Goal: Communication & Community: Ask a question

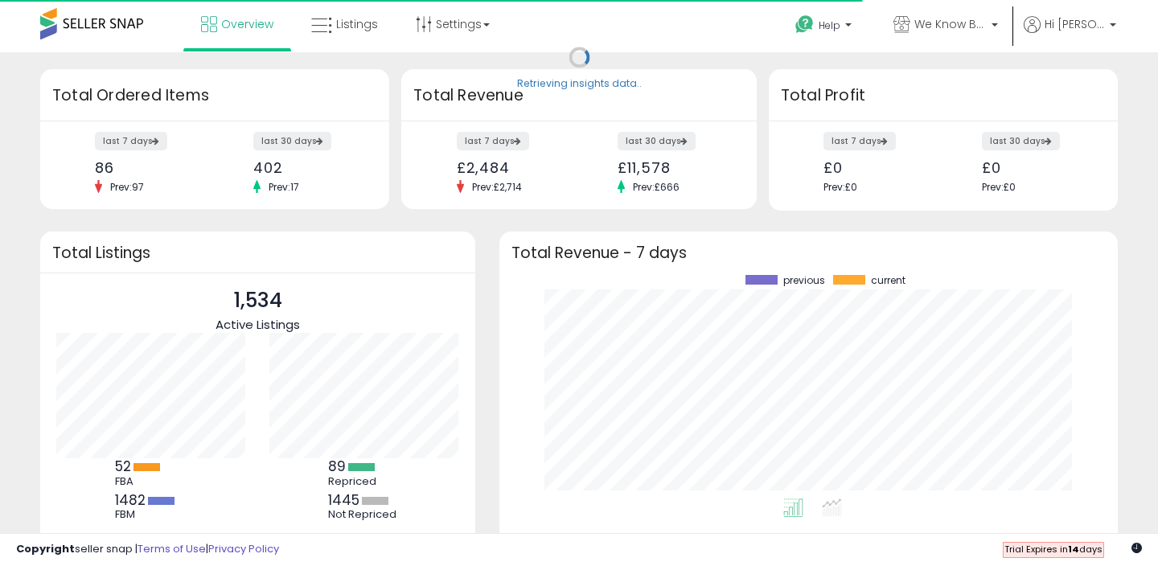
scroll to position [224, 586]
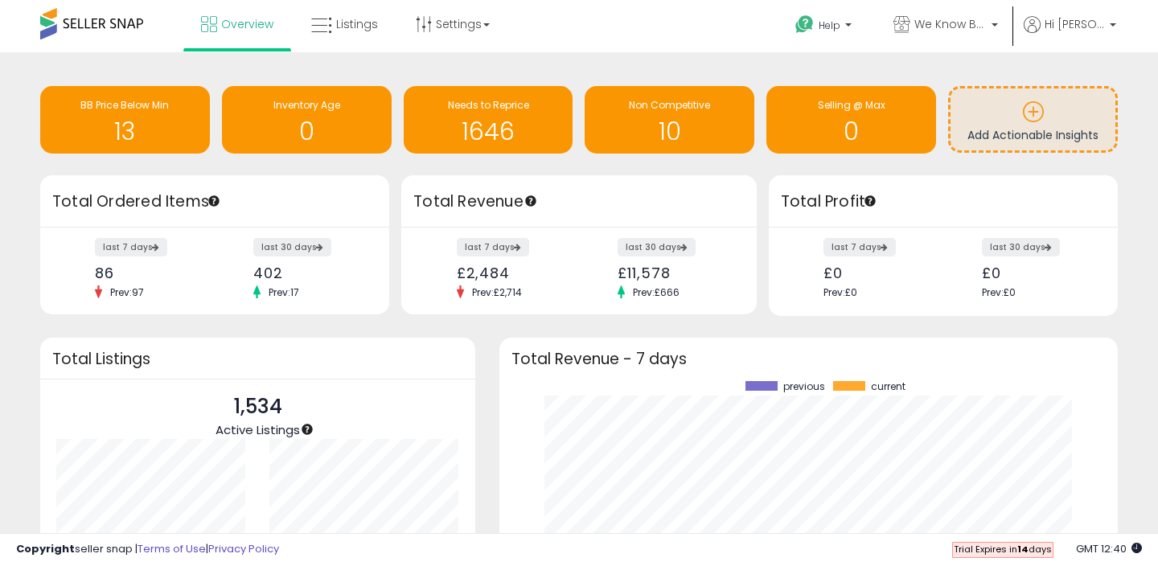
click at [1027, 552] on b "14" at bounding box center [1022, 549] width 11 height 13
click at [1106, 25] on p "Hi [PERSON_NAME]" at bounding box center [1070, 26] width 92 height 20
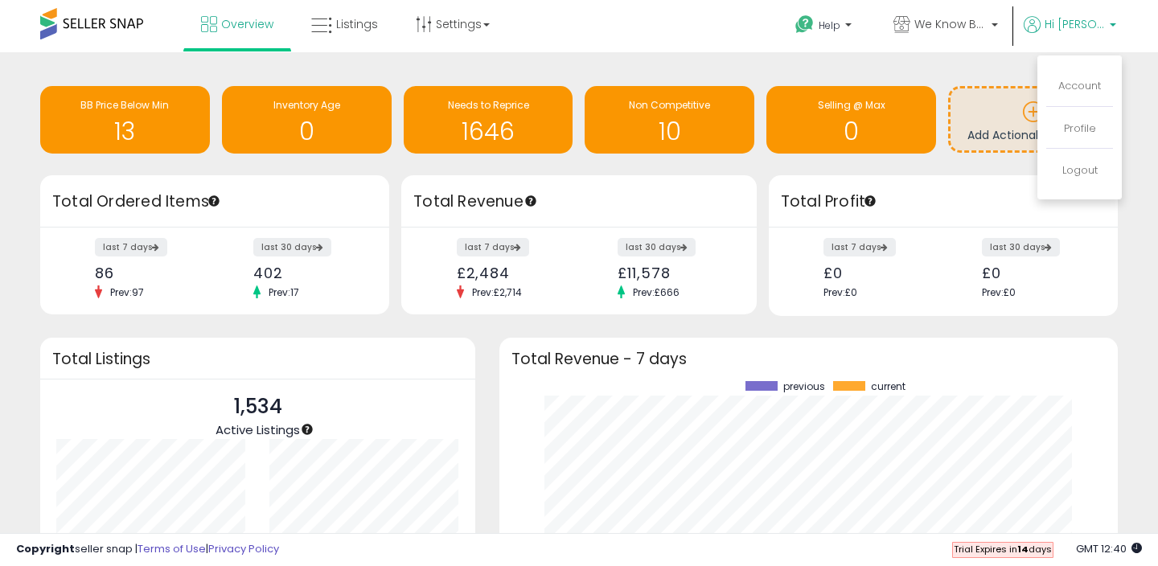
click at [1089, 137] on li "Profile" at bounding box center [1079, 129] width 67 height 40
click at [1080, 92] on link "Account" at bounding box center [1079, 85] width 43 height 15
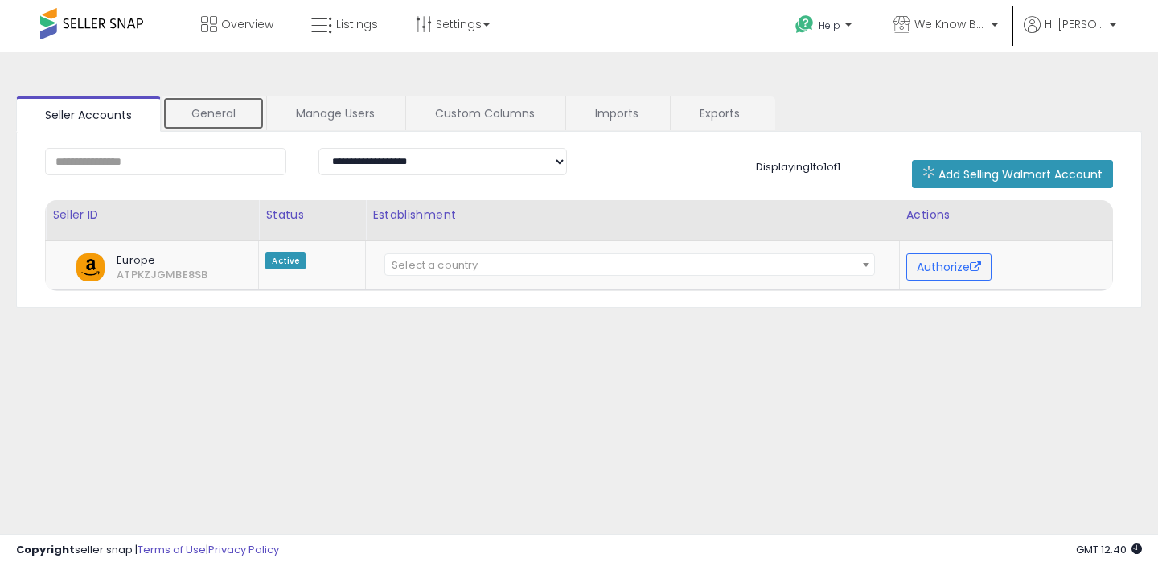
click at [214, 96] on link "General" at bounding box center [213, 113] width 102 height 34
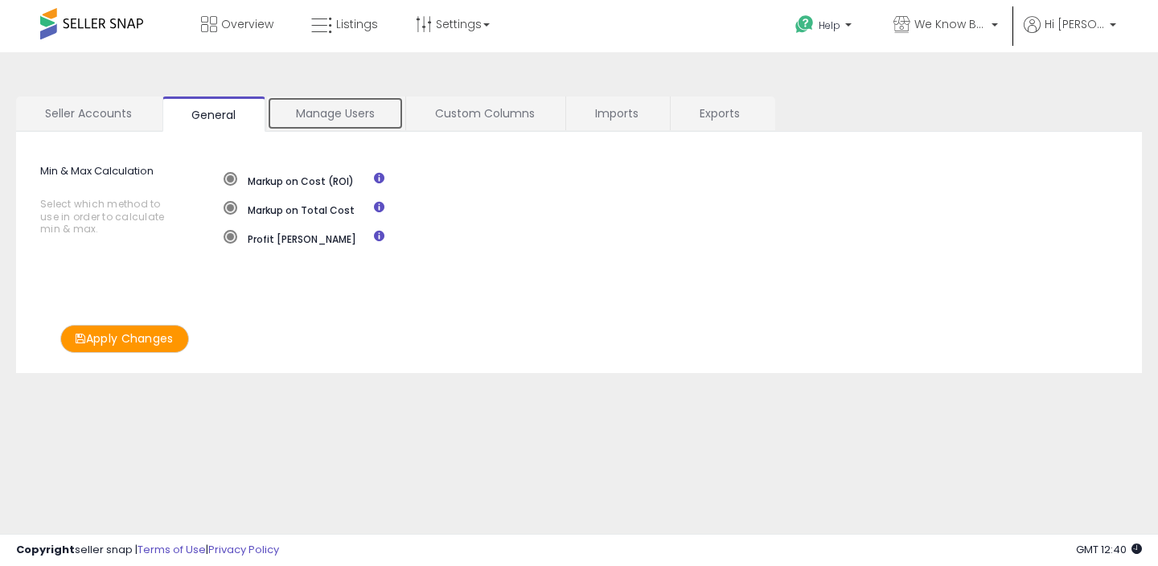
click at [340, 117] on link "Manage Users" at bounding box center [335, 113] width 137 height 34
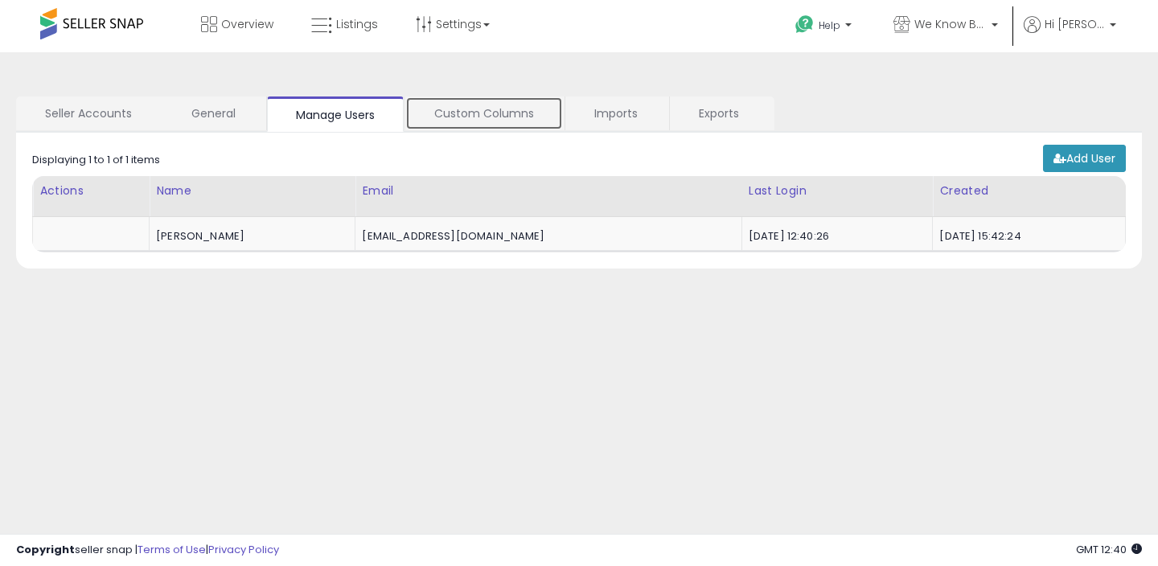
click at [445, 101] on link "Custom Columns" at bounding box center [484, 113] width 158 height 34
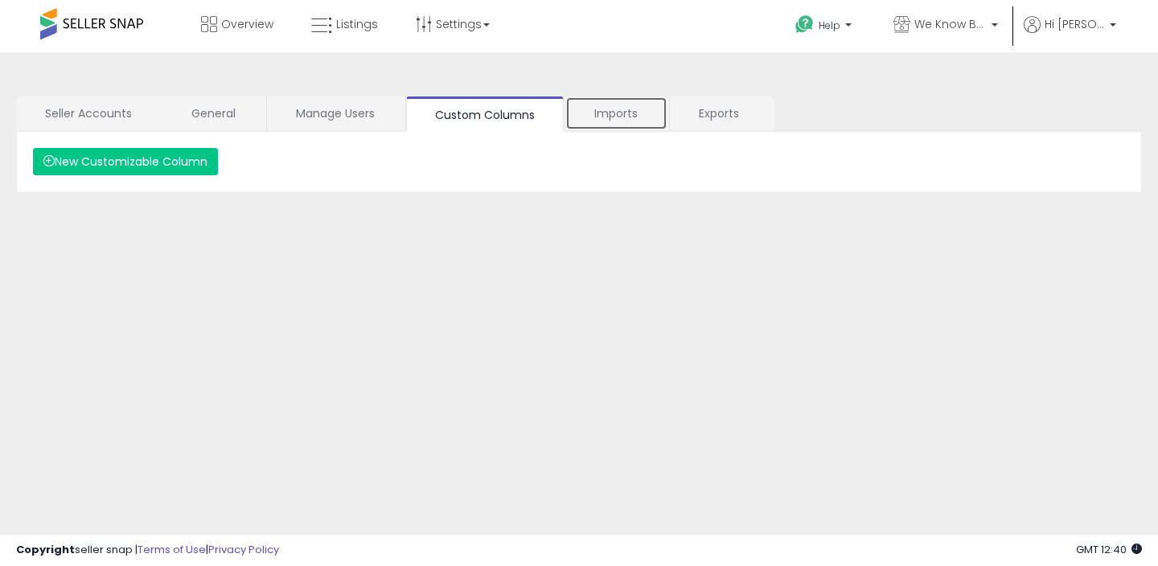
click at [586, 109] on link "Imports" at bounding box center [616, 113] width 102 height 34
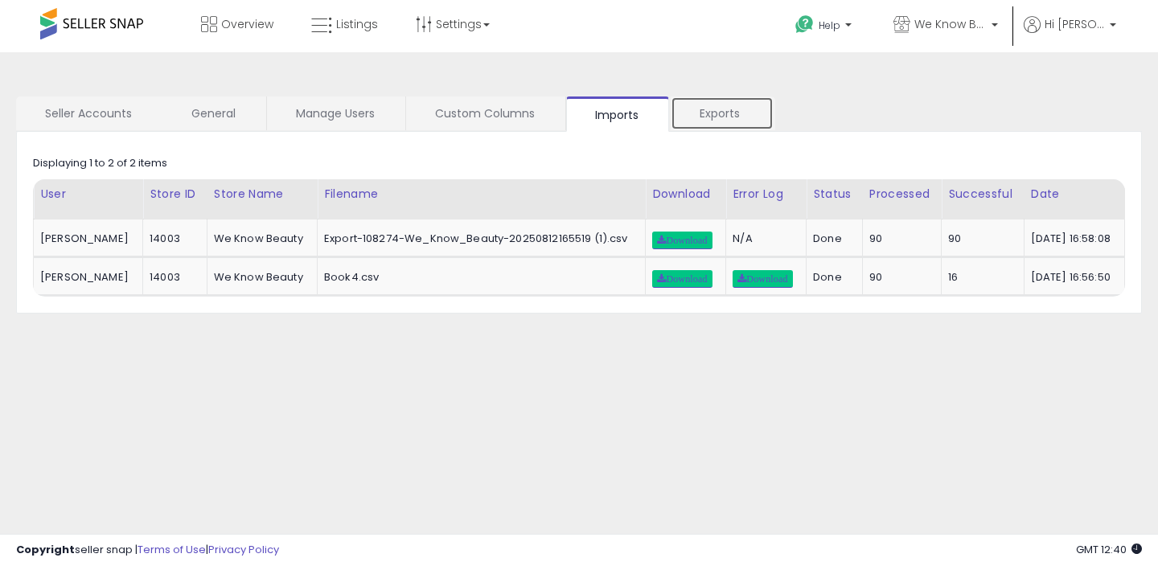
click at [711, 115] on link "Exports" at bounding box center [722, 113] width 103 height 34
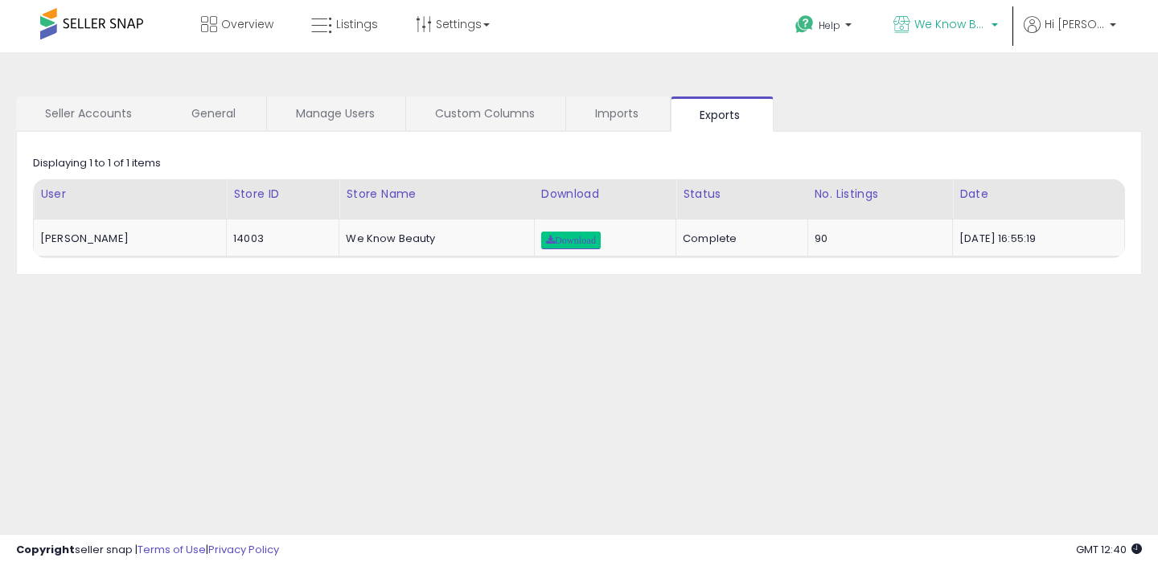
click at [998, 23] on b at bounding box center [994, 28] width 6 height 11
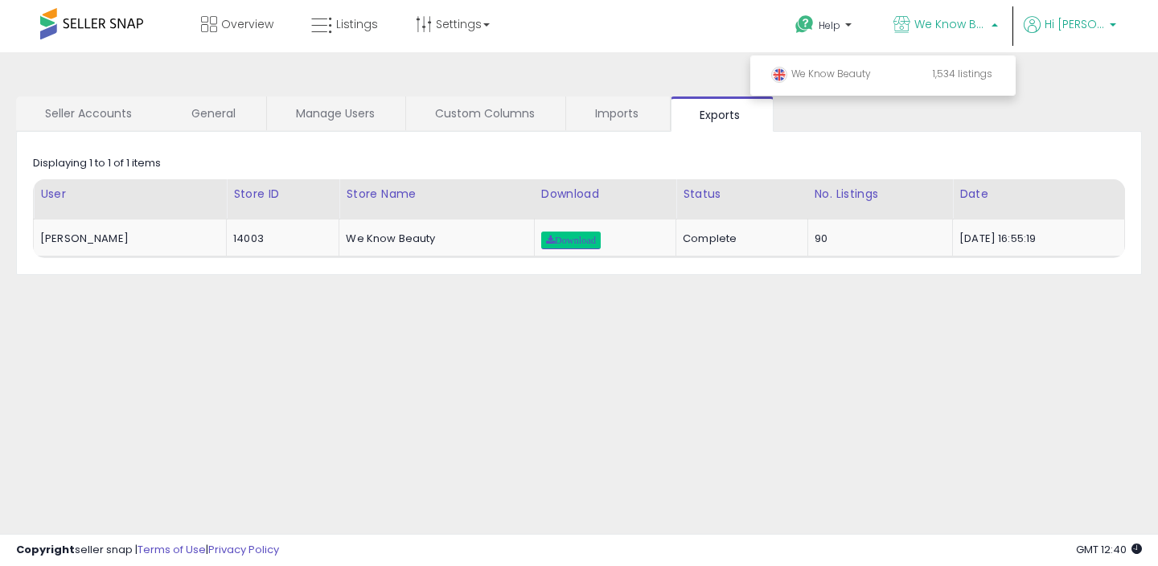
click at [1102, 29] on span "Hi [PERSON_NAME]" at bounding box center [1075, 24] width 60 height 16
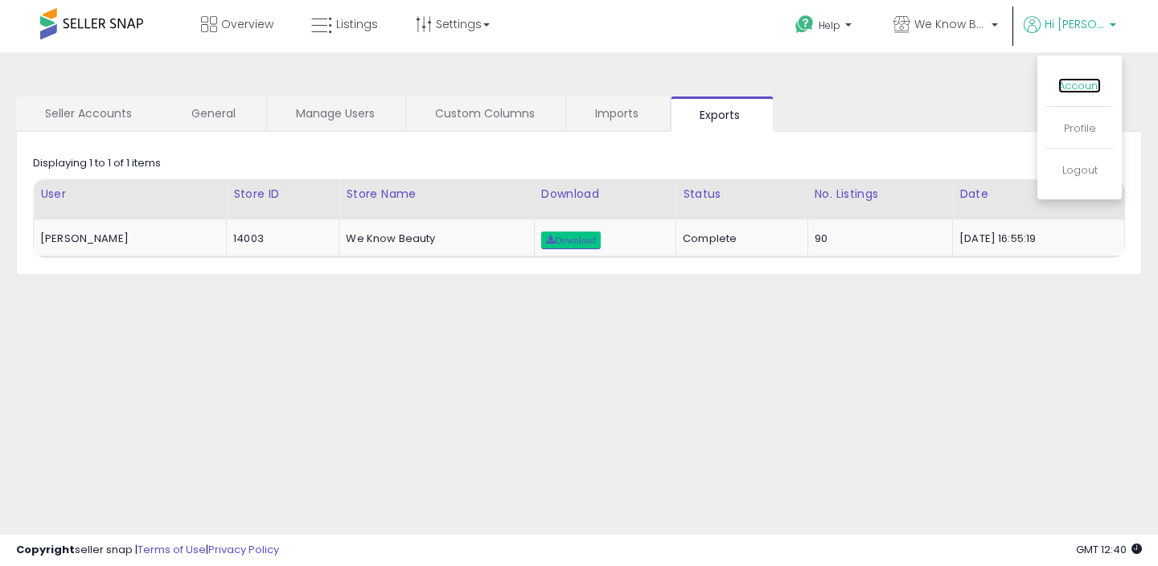
click at [1082, 91] on link "Account" at bounding box center [1079, 85] width 43 height 15
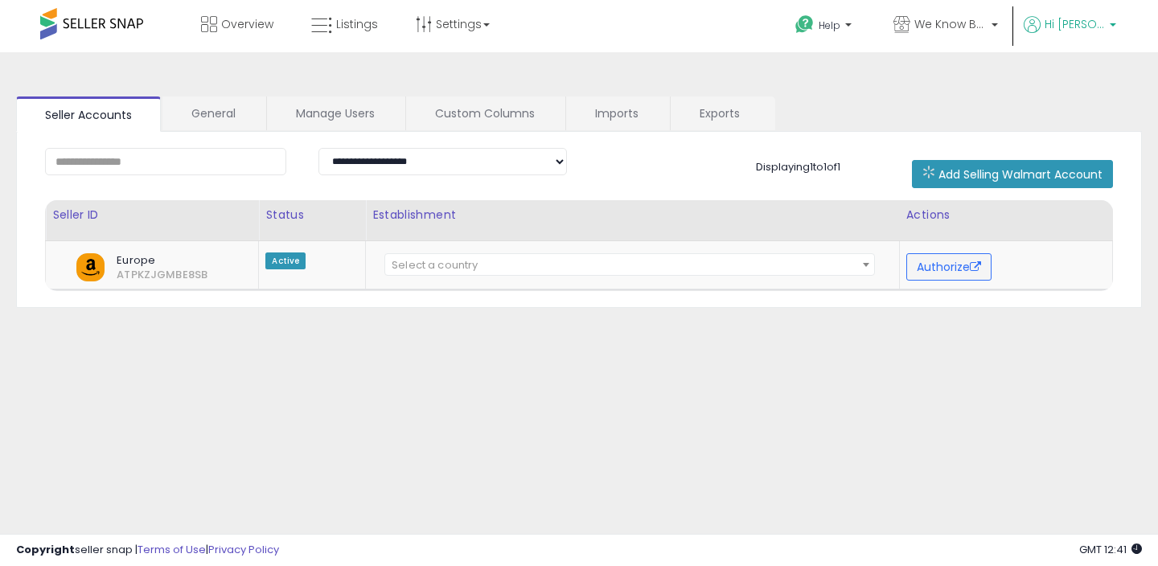
click at [1078, 18] on span "Hi [PERSON_NAME]" at bounding box center [1075, 24] width 60 height 16
click at [1076, 124] on link "Profile" at bounding box center [1080, 128] width 32 height 15
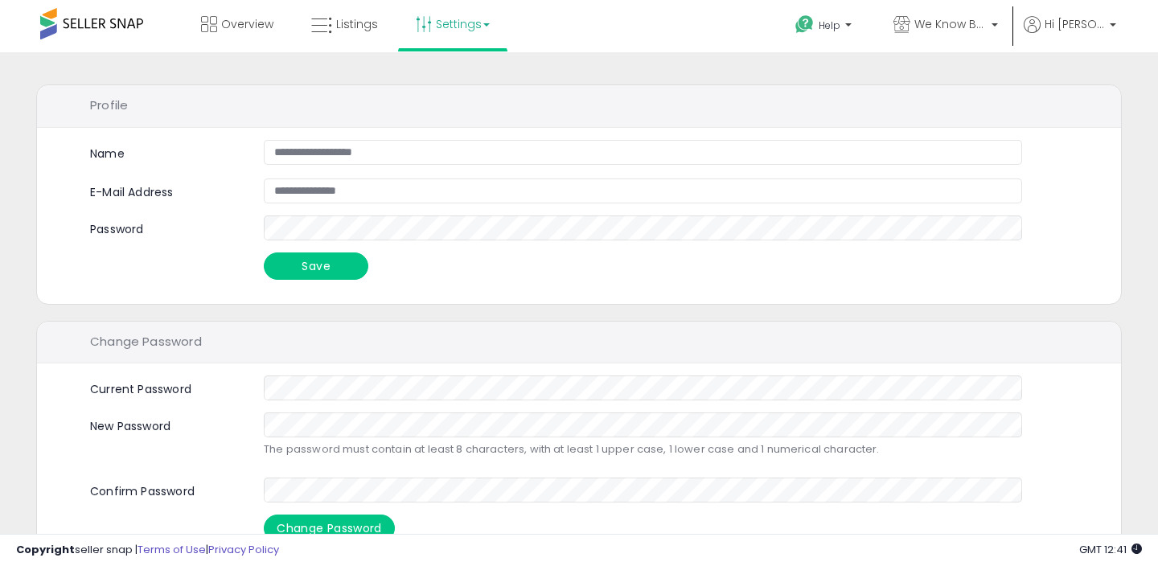
click at [486, 28] on link "Settings" at bounding box center [453, 24] width 98 height 48
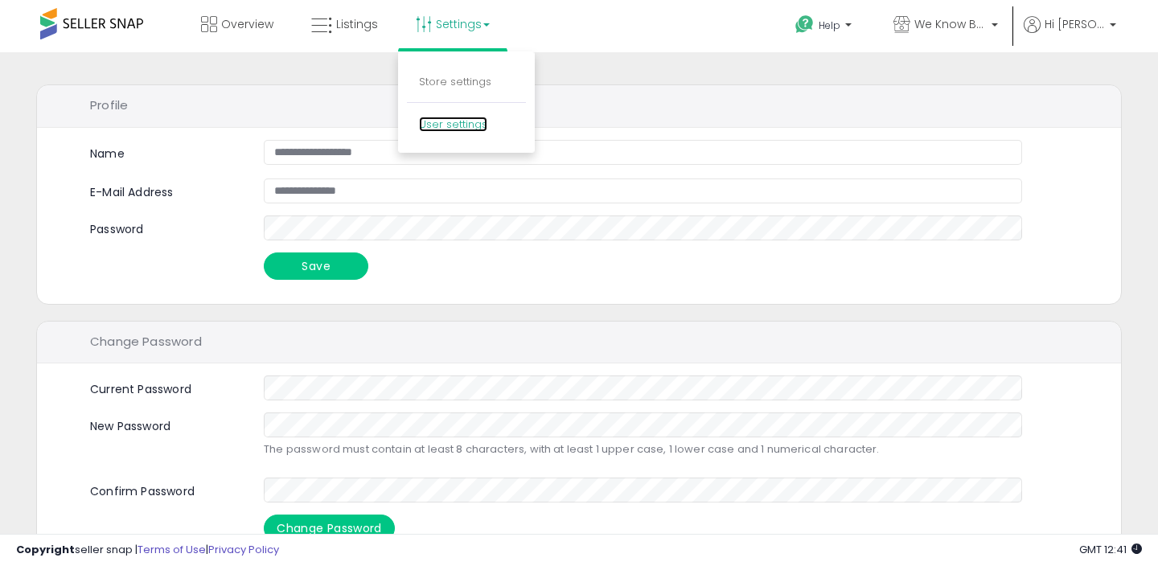
click at [437, 124] on link "User settings" at bounding box center [453, 124] width 68 height 15
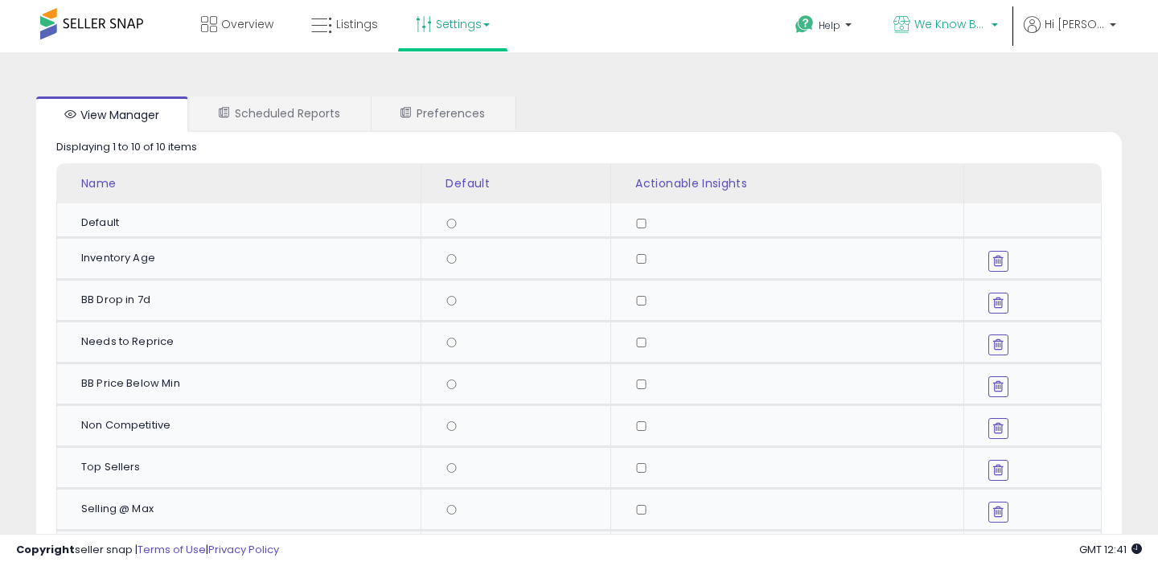
click at [1010, 20] on link "We Know Beauty" at bounding box center [945, 26] width 129 height 52
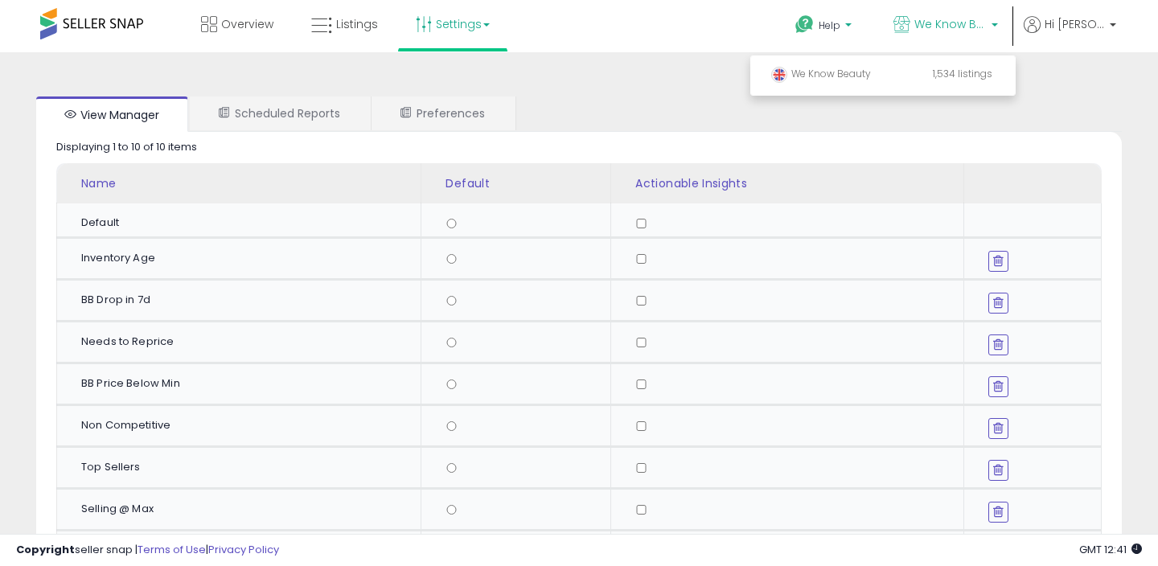
click at [852, 24] on b at bounding box center [848, 28] width 6 height 11
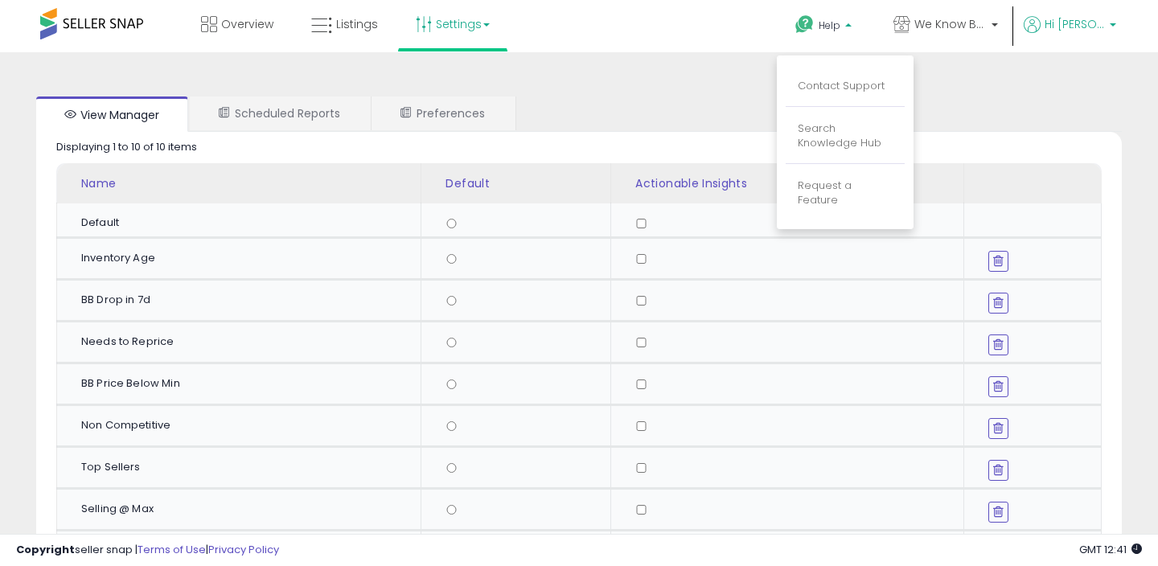
click at [1063, 33] on p "Hi [PERSON_NAME]" at bounding box center [1070, 26] width 92 height 20
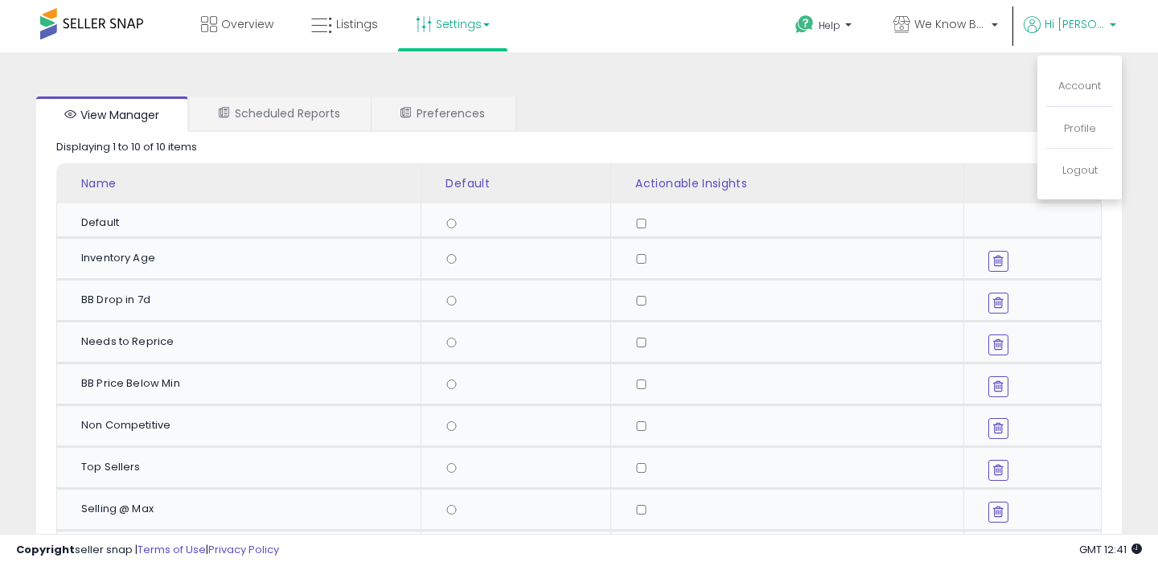
click at [74, 31] on span at bounding box center [91, 23] width 103 height 31
click at [71, 18] on span at bounding box center [91, 23] width 103 height 31
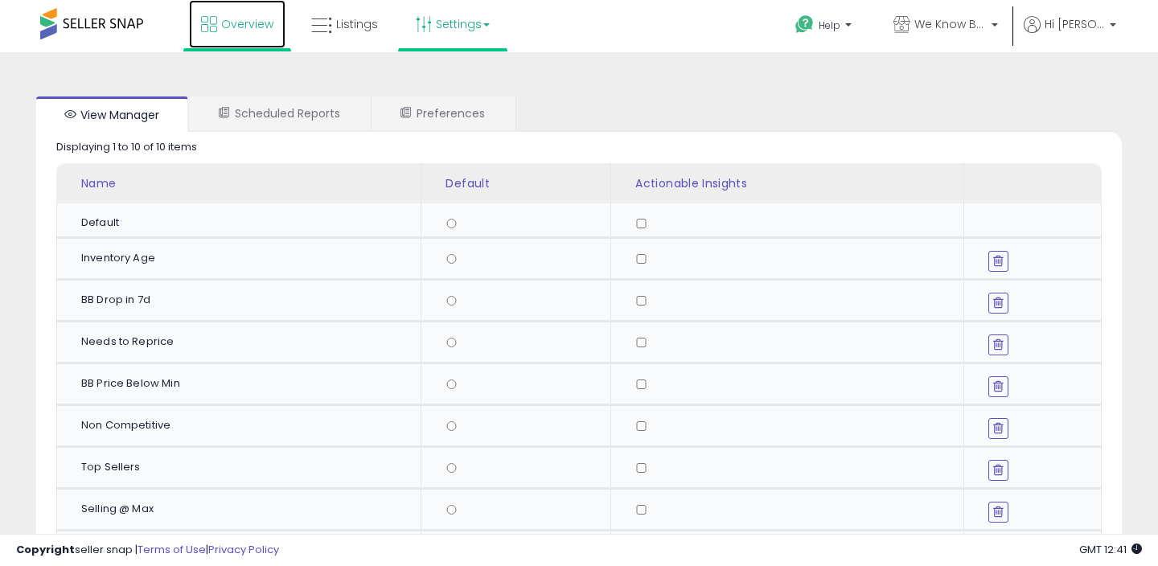
click at [241, 23] on span "Overview" at bounding box center [247, 24] width 52 height 16
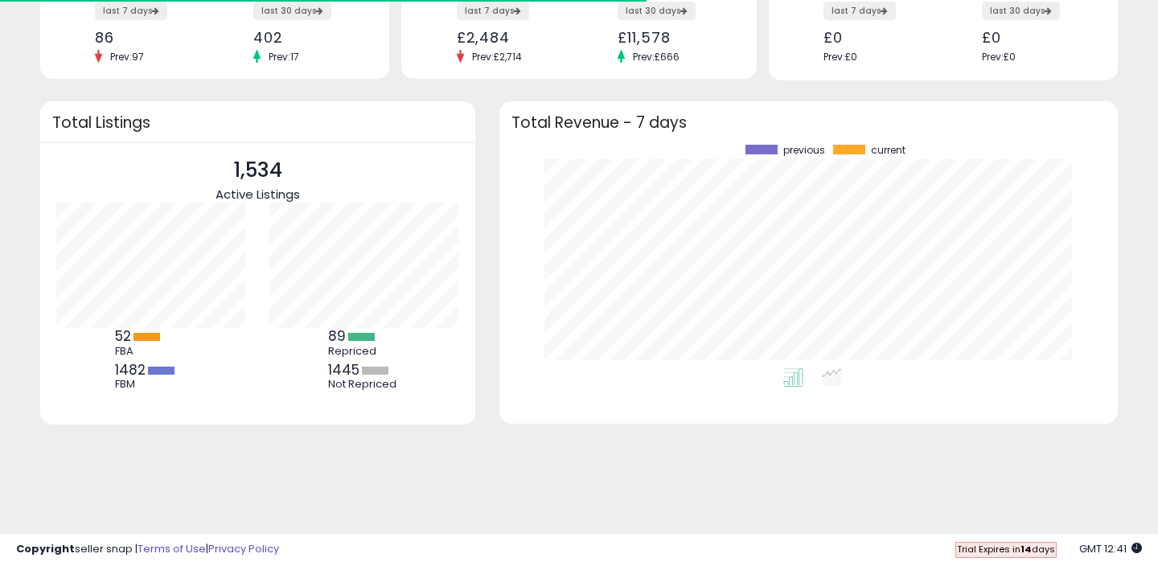
scroll to position [175, 0]
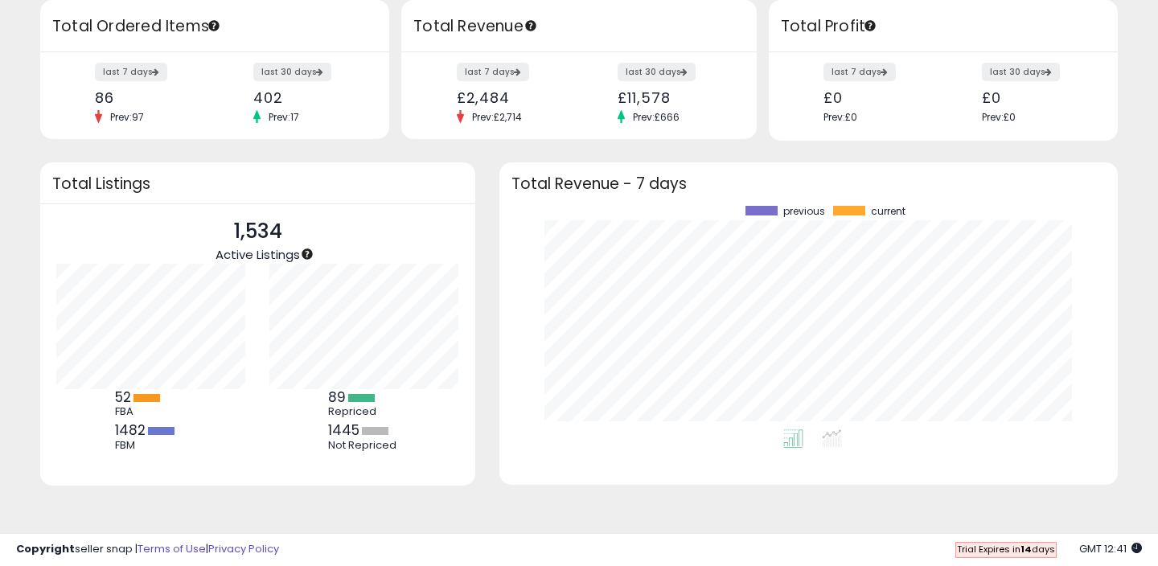
click at [1135, 547] on icon at bounding box center [1136, 548] width 10 height 10
click at [1019, 553] on span "Trial Expires [DATE]" at bounding box center [1006, 549] width 98 height 13
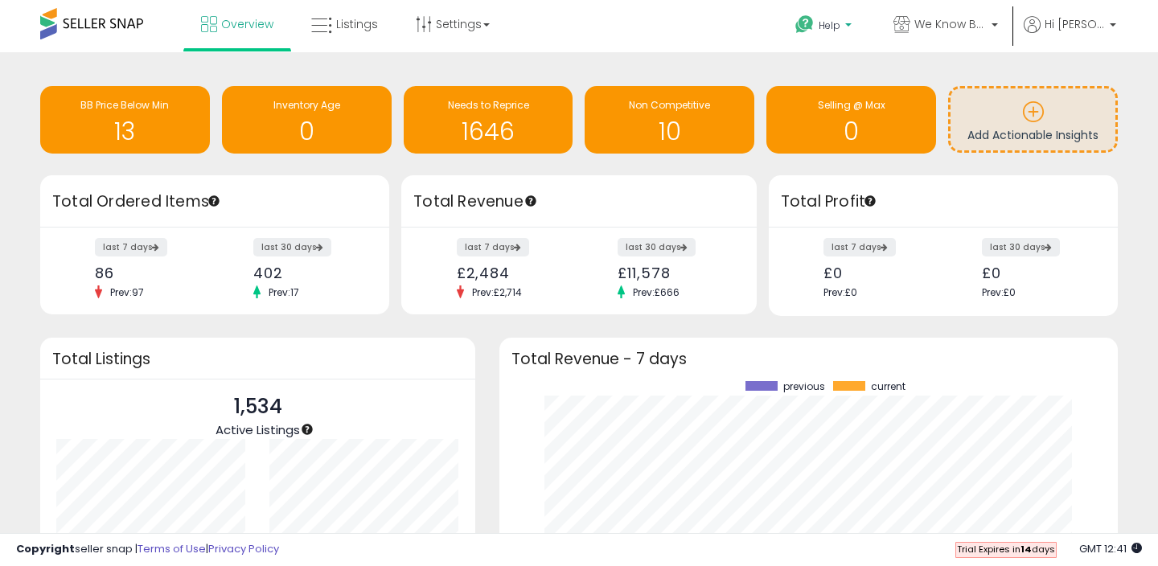
click at [848, 28] on p "Help" at bounding box center [824, 27] width 61 height 18
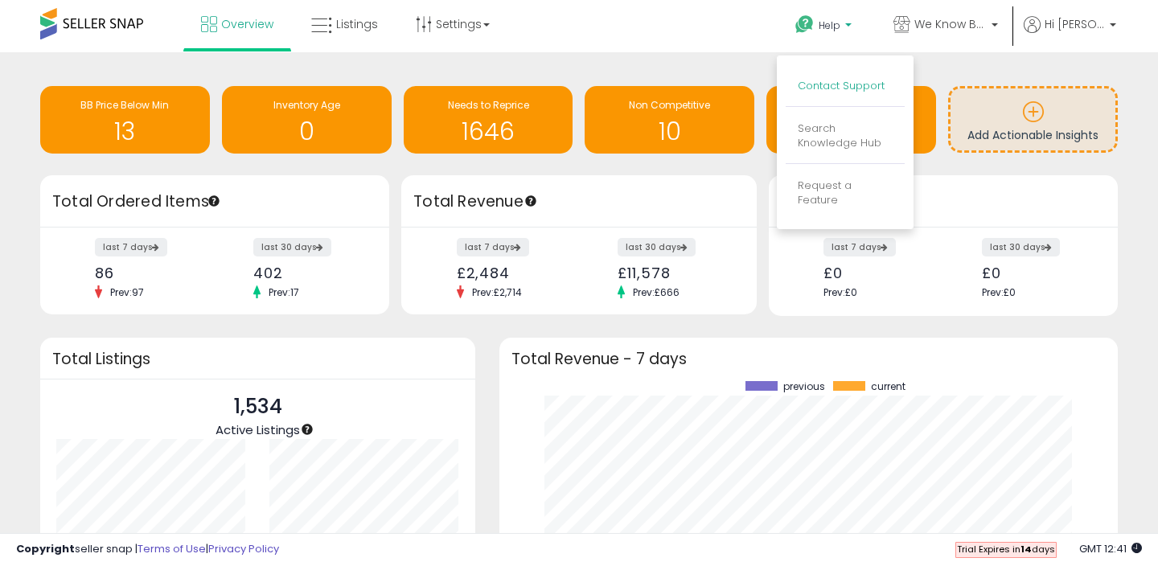
click at [855, 83] on link "Contact Support" at bounding box center [841, 85] width 87 height 15
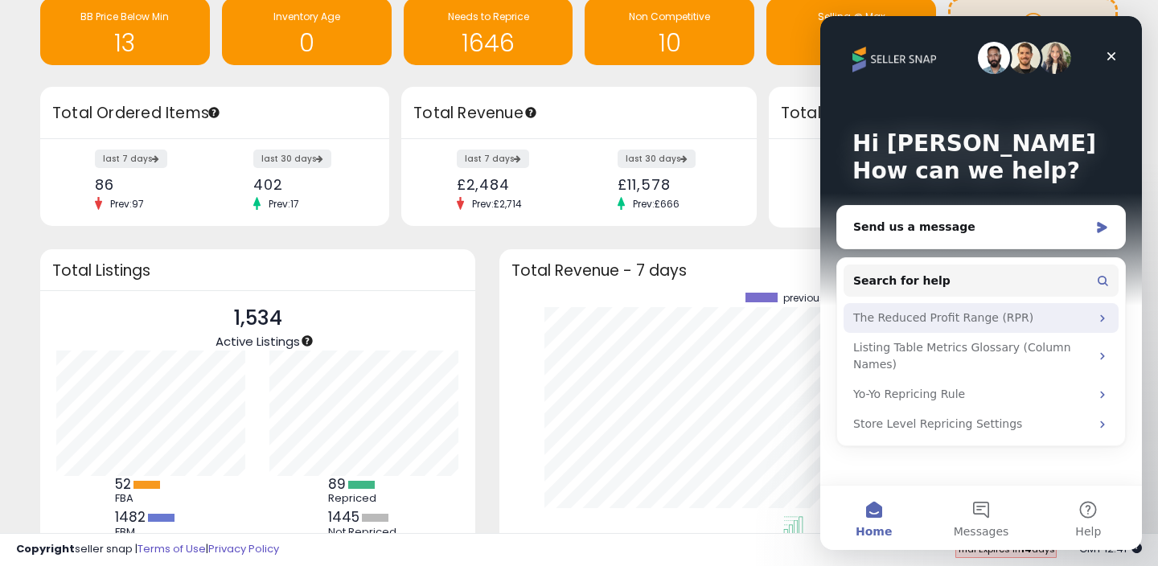
scroll to position [92, 0]
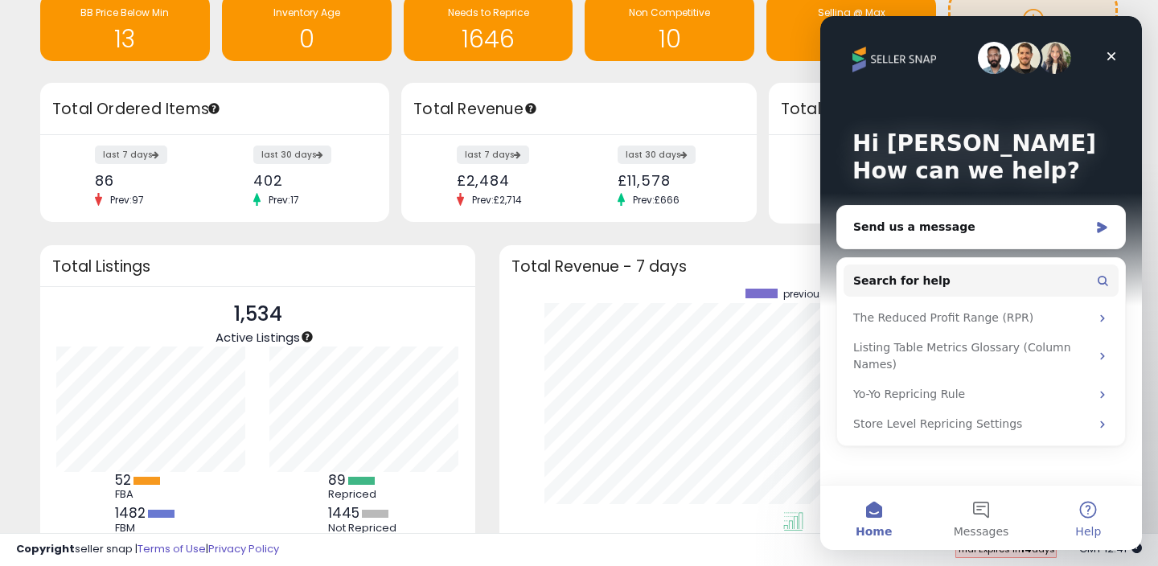
click at [1084, 515] on button "Help" at bounding box center [1088, 518] width 107 height 64
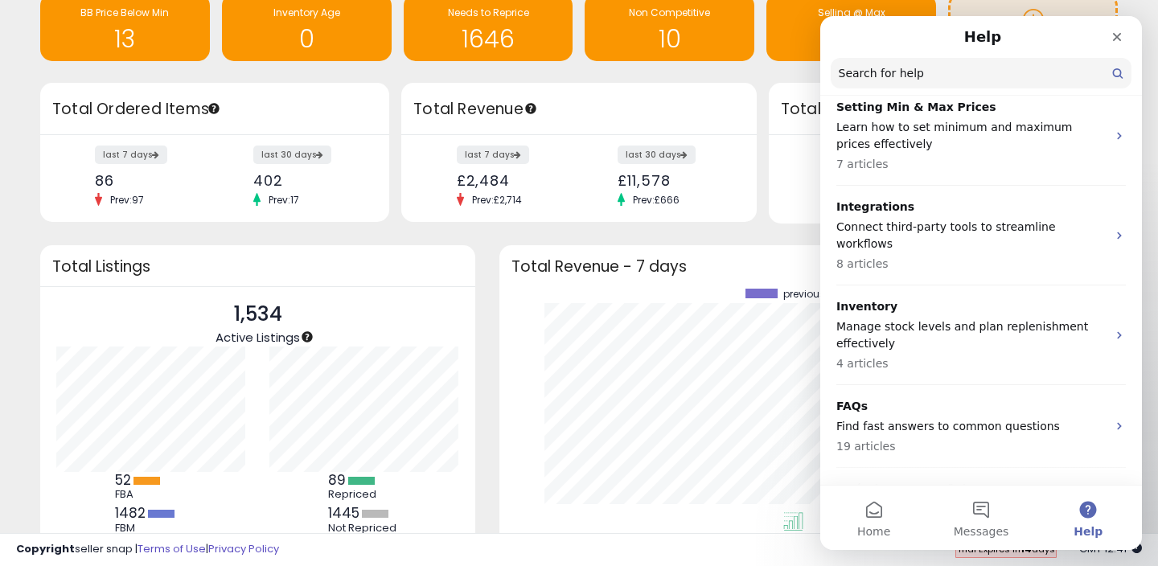
scroll to position [454, 0]
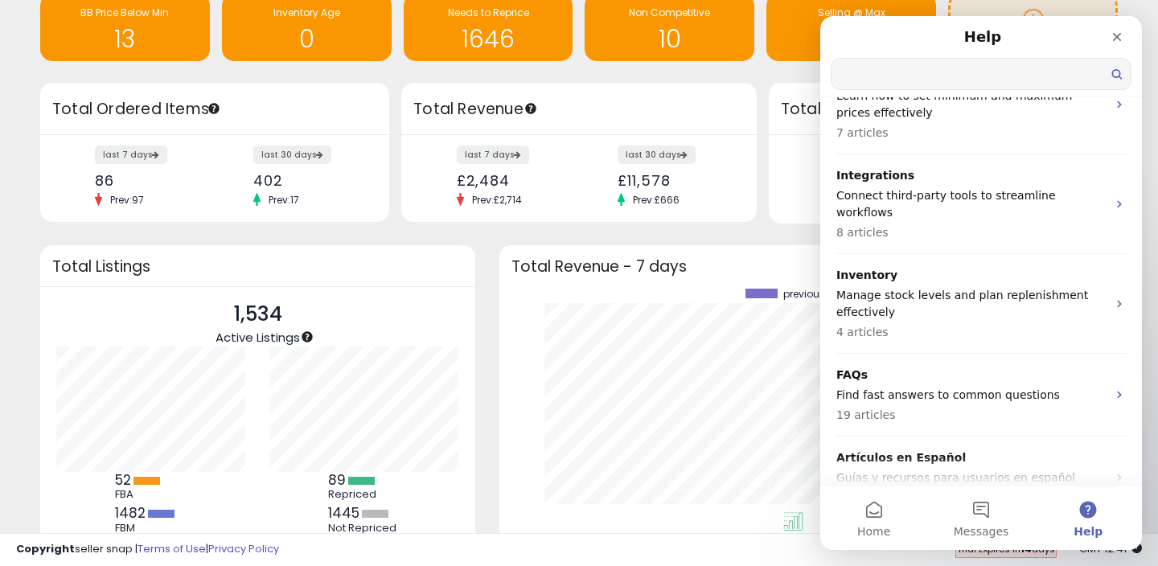
click at [866, 75] on input "Search for help" at bounding box center [980, 74] width 299 height 31
type input "*"
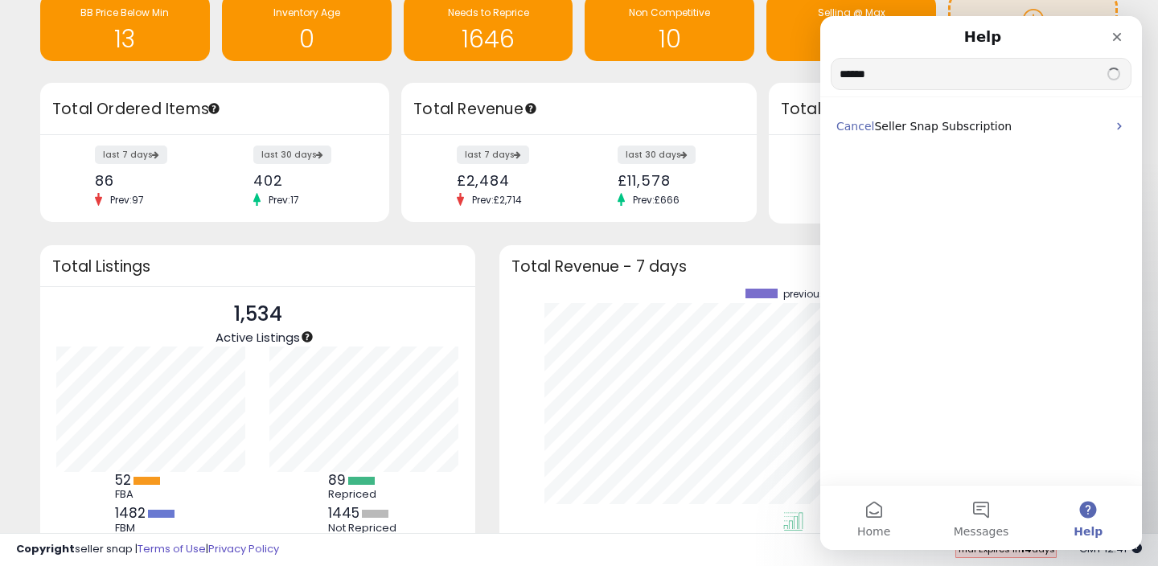
scroll to position [0, 0]
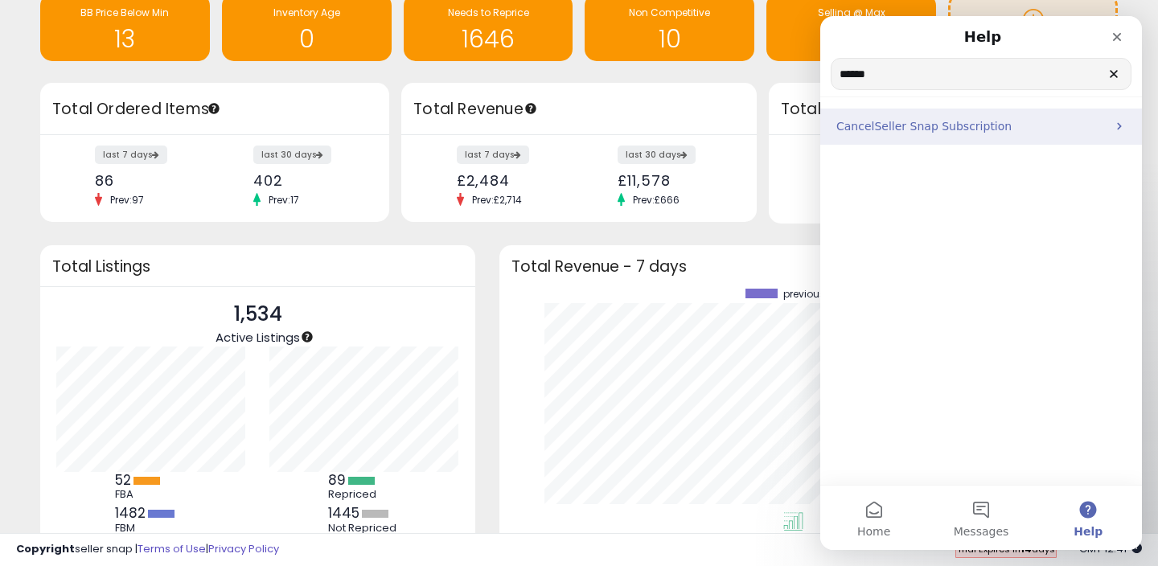
type input "******"
click at [912, 129] on span "Seller Snap Subscription" at bounding box center [943, 126] width 138 height 13
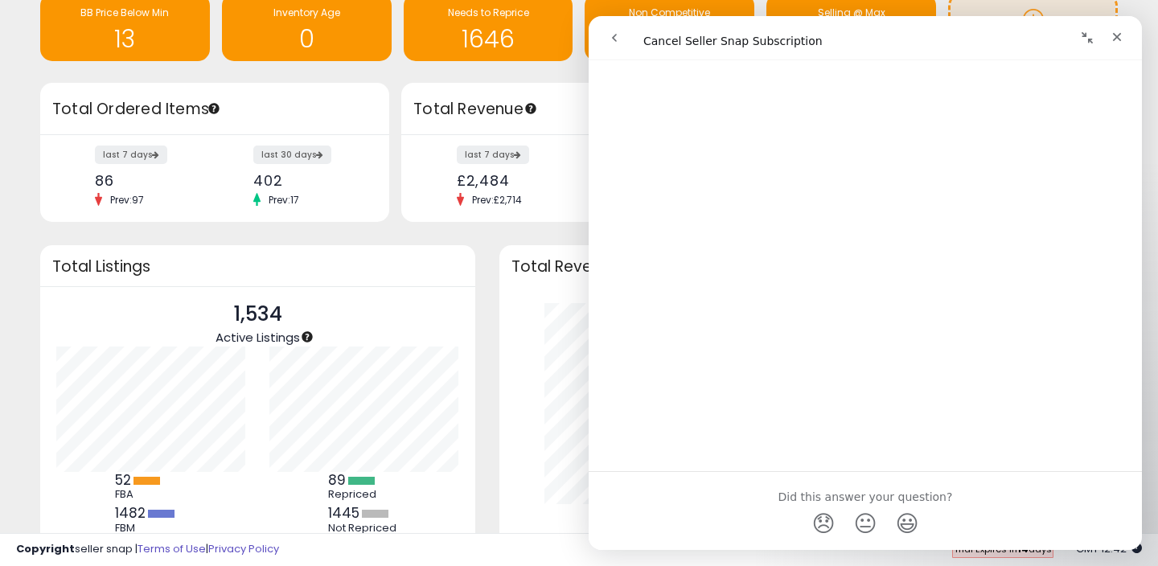
scroll to position [971, 0]
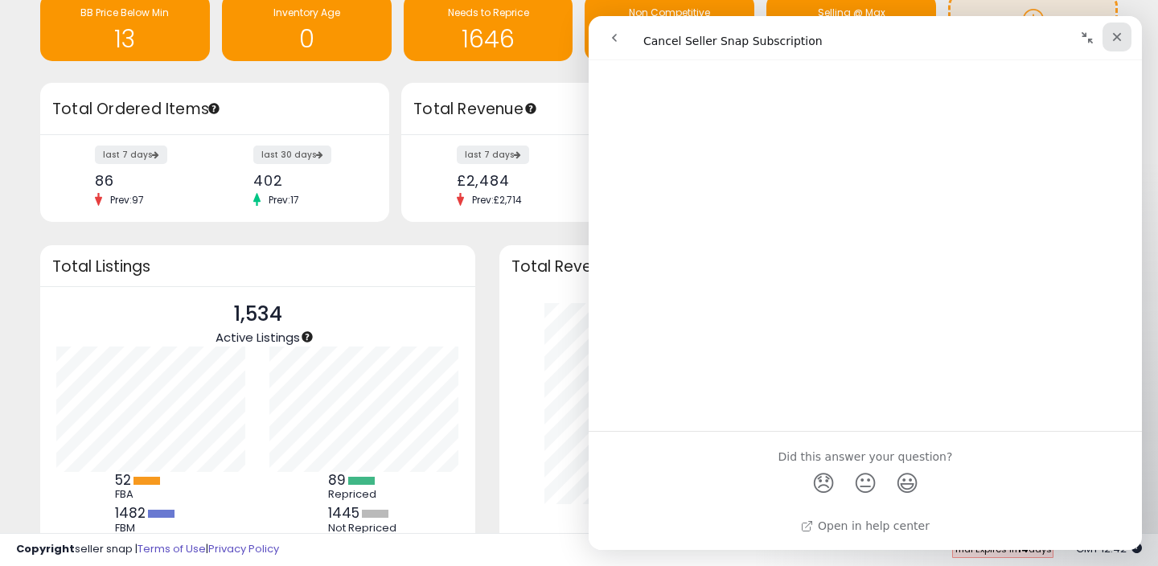
click at [1110, 30] on div "Close" at bounding box center [1116, 37] width 29 height 29
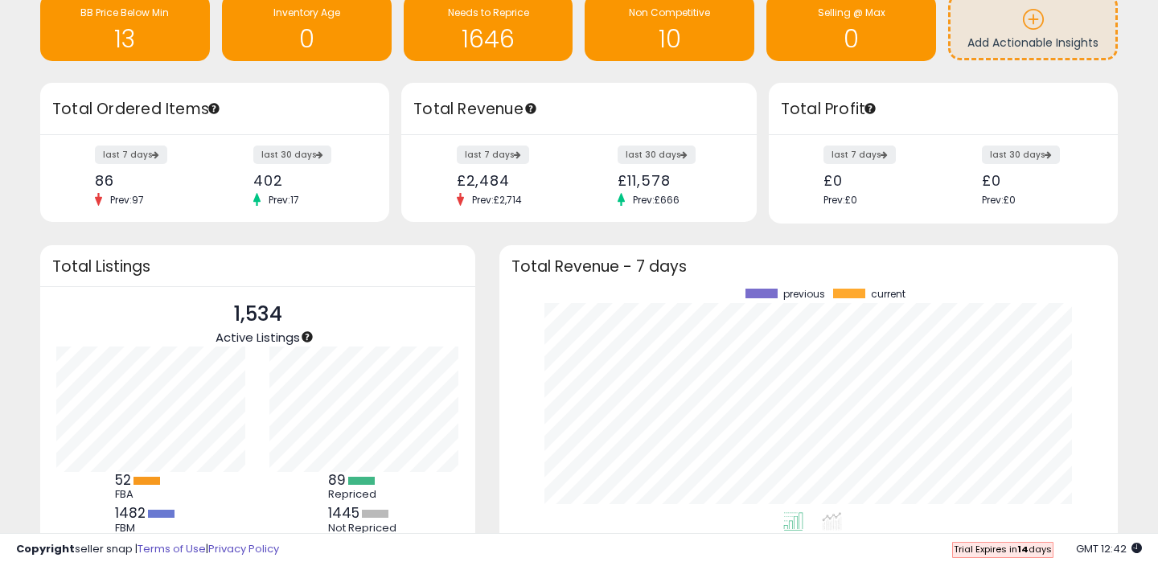
scroll to position [0, 0]
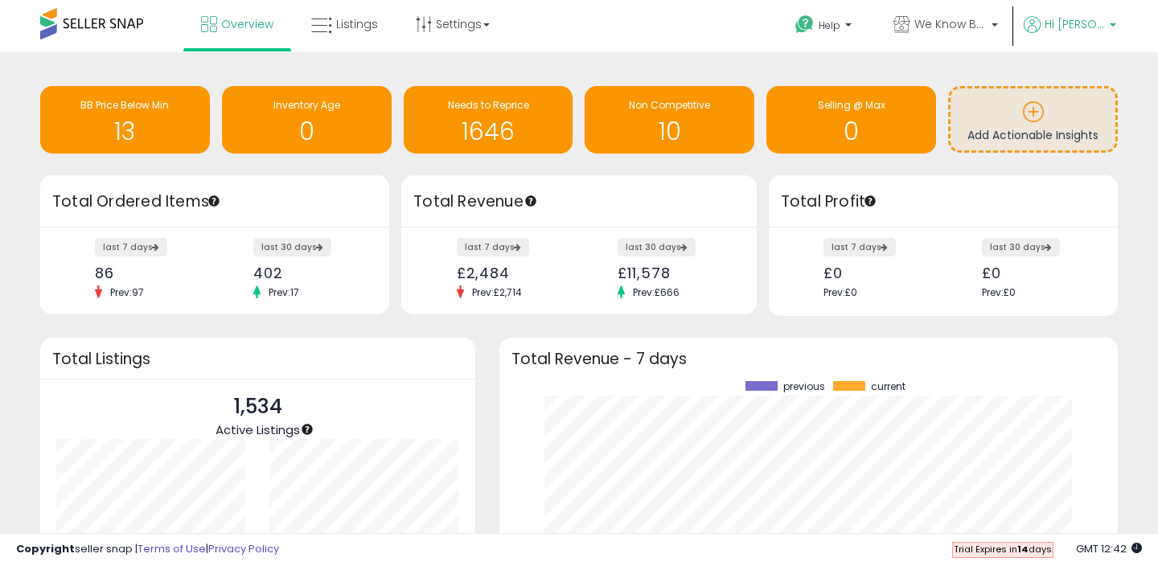
click at [1111, 23] on p "Hi [PERSON_NAME]" at bounding box center [1070, 26] width 92 height 20
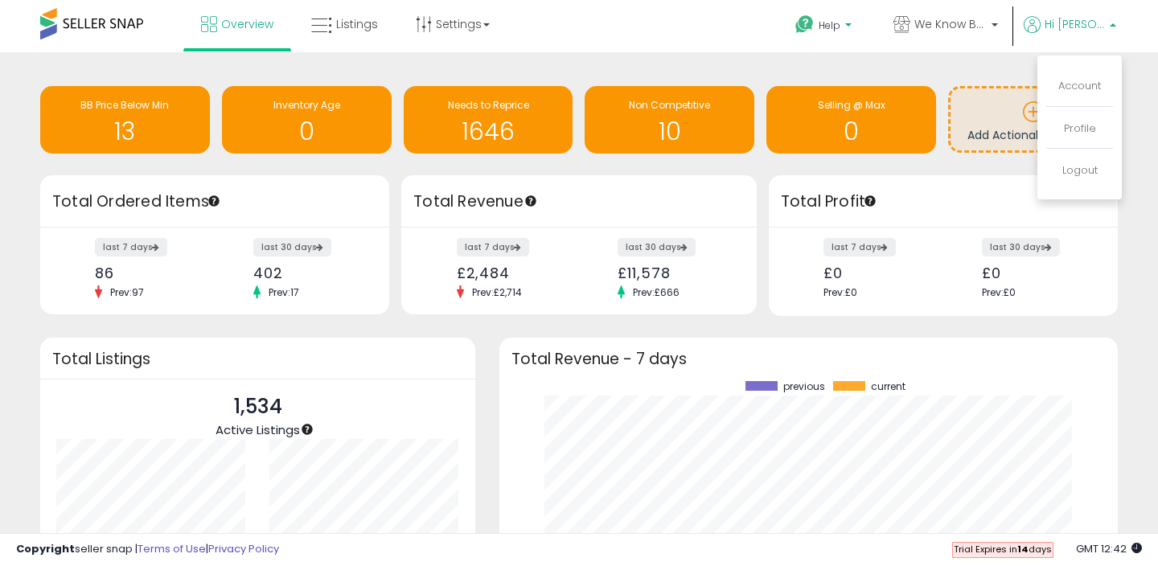
click at [833, 16] on link "Help" at bounding box center [824, 27] width 85 height 50
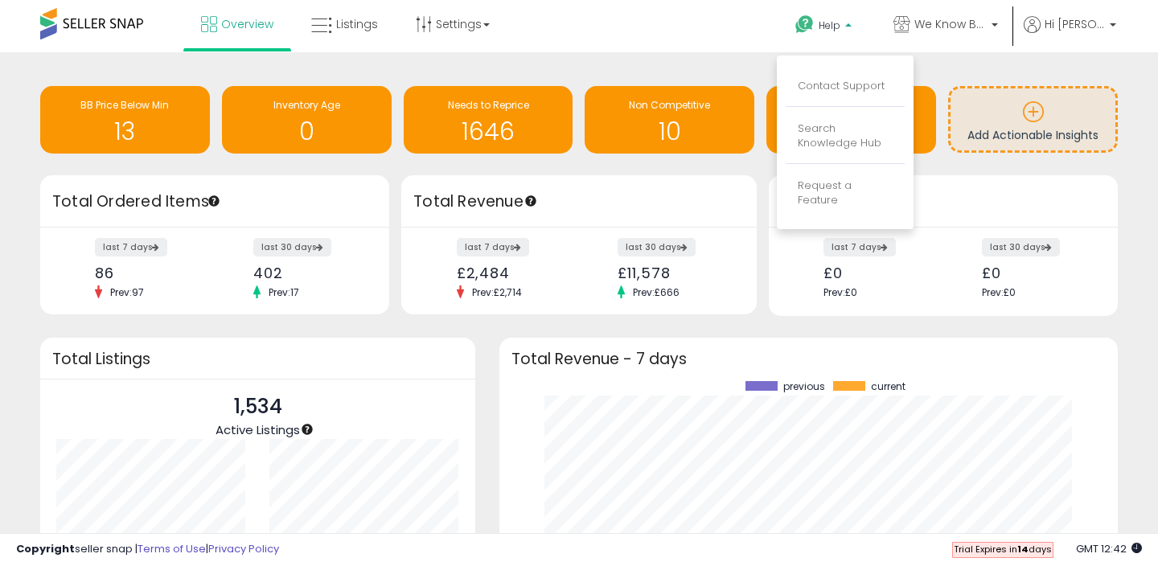
click at [839, 88] on link "Contact Support" at bounding box center [841, 85] width 87 height 15
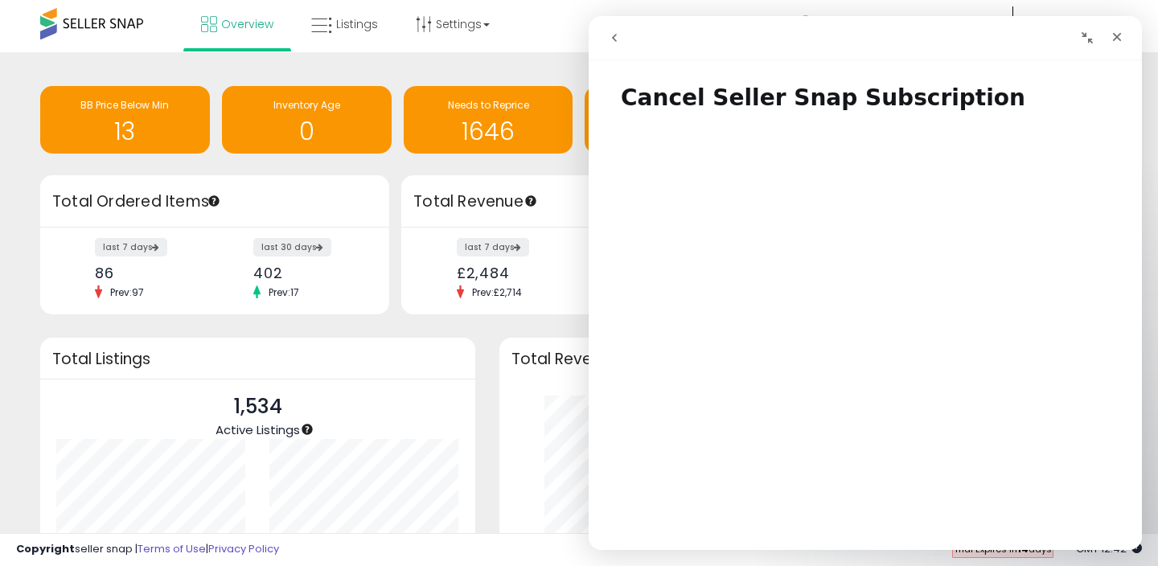
click at [611, 29] on button "go back" at bounding box center [614, 38] width 31 height 31
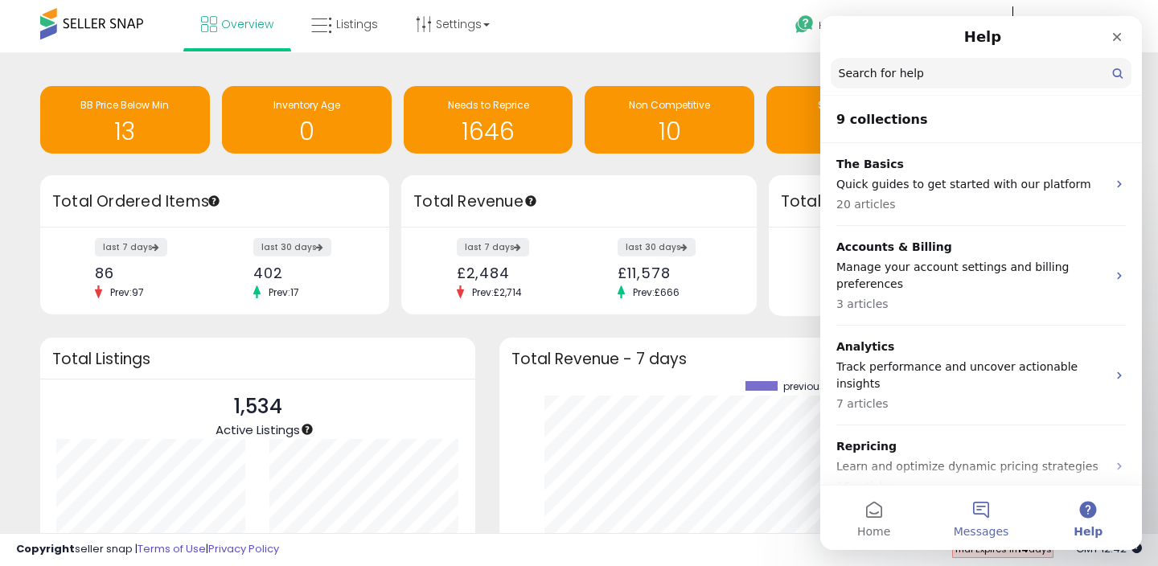
click at [971, 512] on button "Messages" at bounding box center [980, 518] width 107 height 64
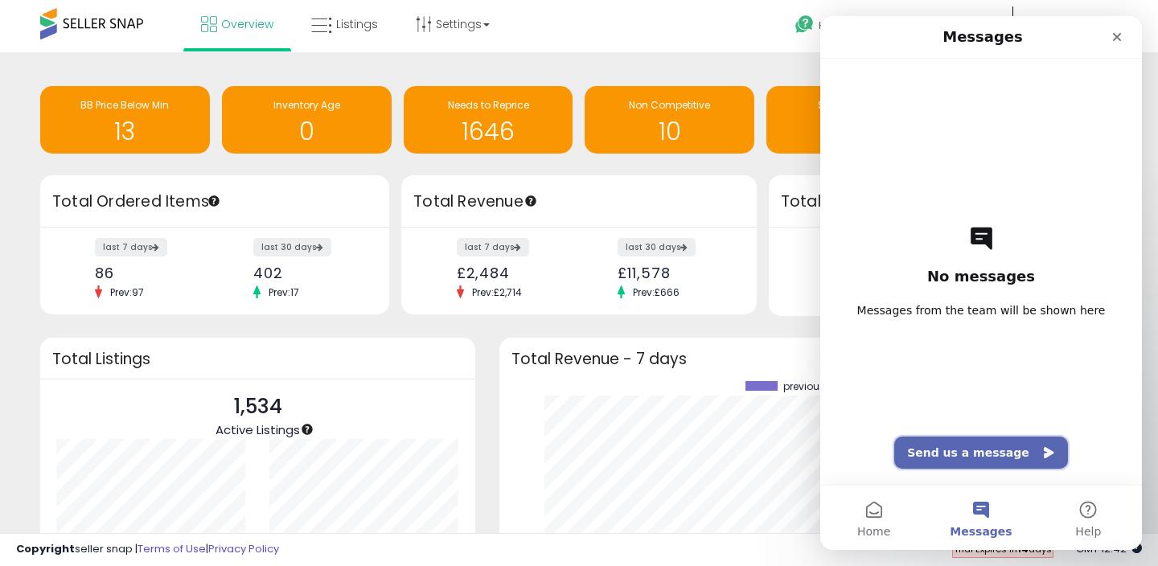
click at [989, 457] on button "Send us a message" at bounding box center [981, 453] width 174 height 32
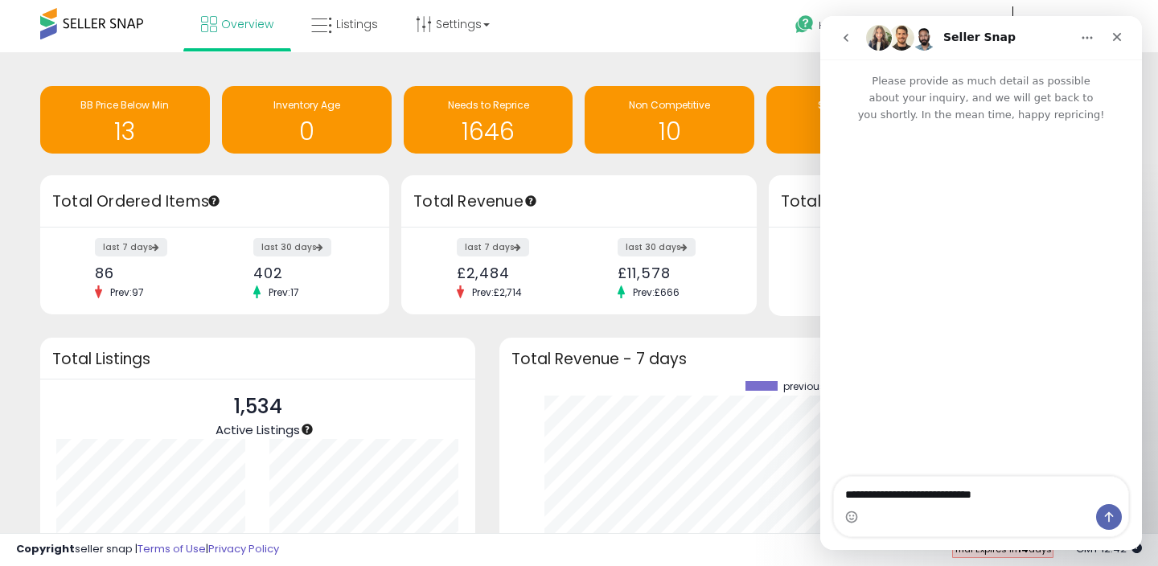
type textarea "**********"
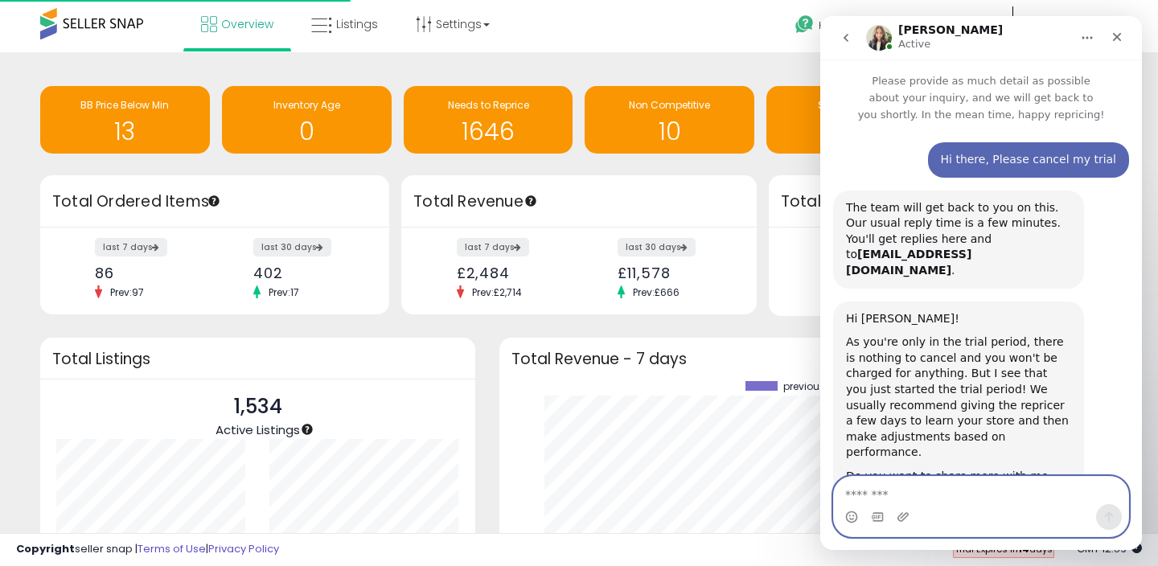
scroll to position [51, 0]
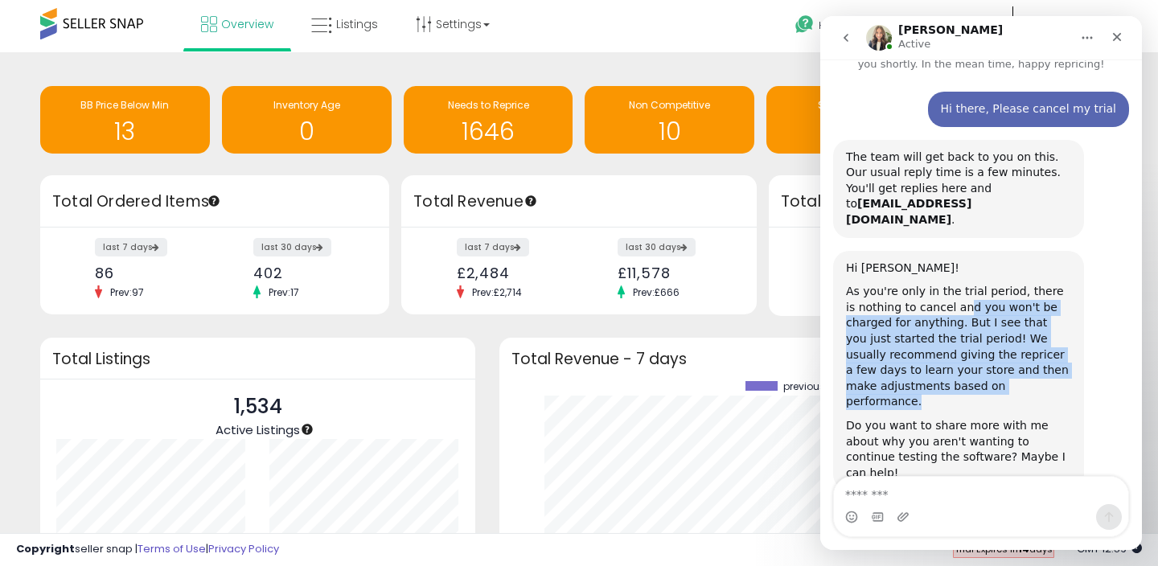
drag, startPoint x: 951, startPoint y: 285, endPoint x: 1025, endPoint y: 371, distance: 114.1
click at [1025, 373] on div "As you're only in the trial period, there is nothing to cancel and you won't be…" at bounding box center [958, 347] width 225 height 126
